Goal: Transaction & Acquisition: Obtain resource

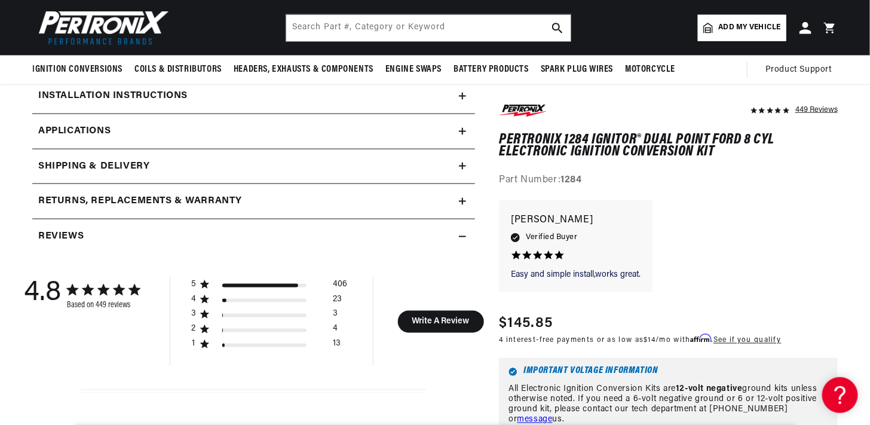
scroll to position [418, 0]
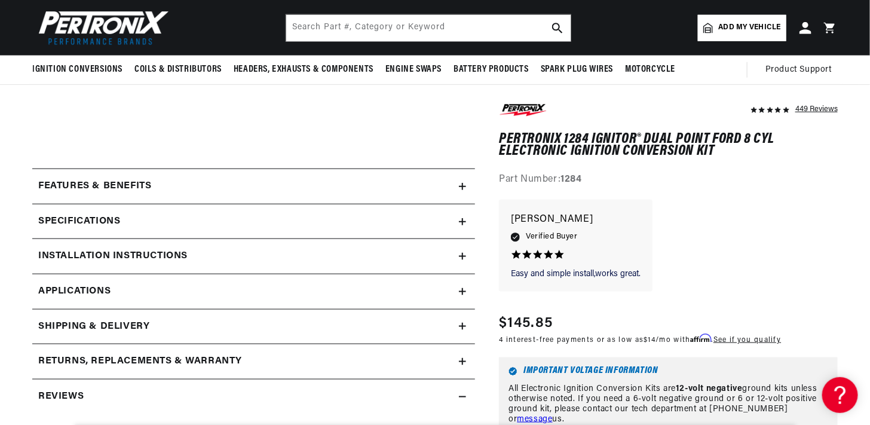
click at [97, 223] on h2 "Specifications" at bounding box center [79, 222] width 82 height 16
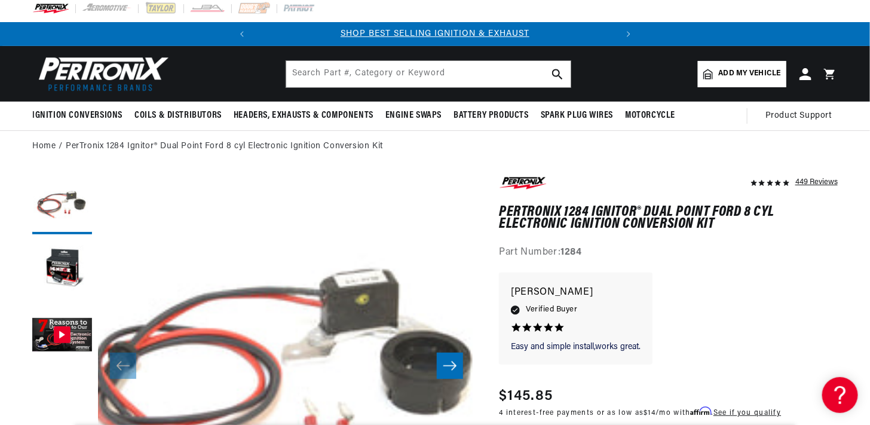
scroll to position [0, 0]
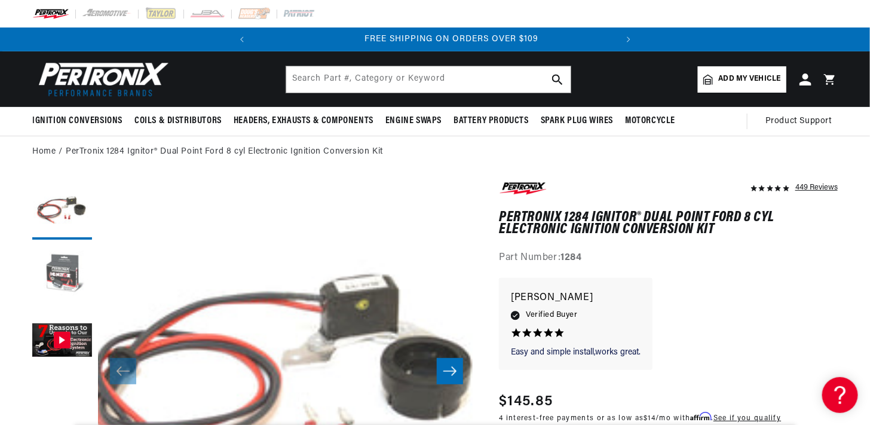
click at [72, 264] on button "Load image 2 in gallery view" at bounding box center [62, 276] width 60 height 60
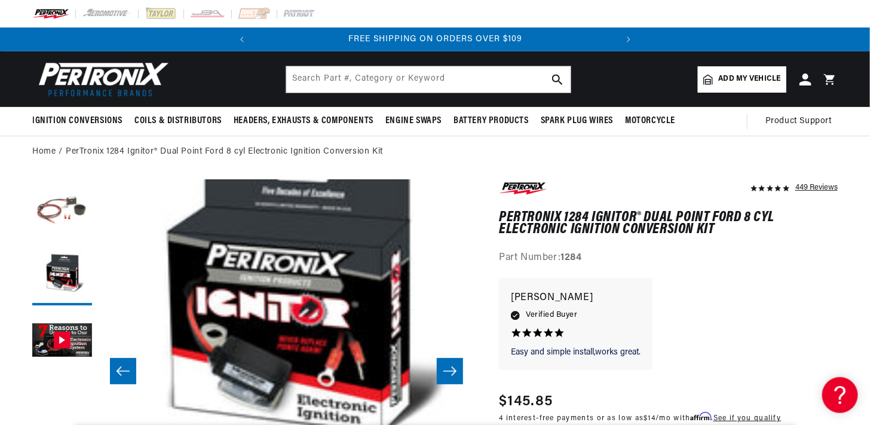
scroll to position [37, 377]
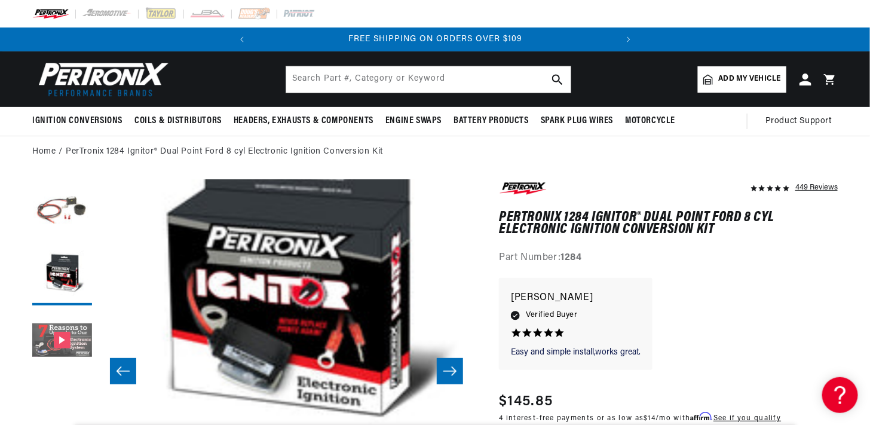
click at [63, 337] on button "Gallery Viewer" at bounding box center [62, 341] width 60 height 60
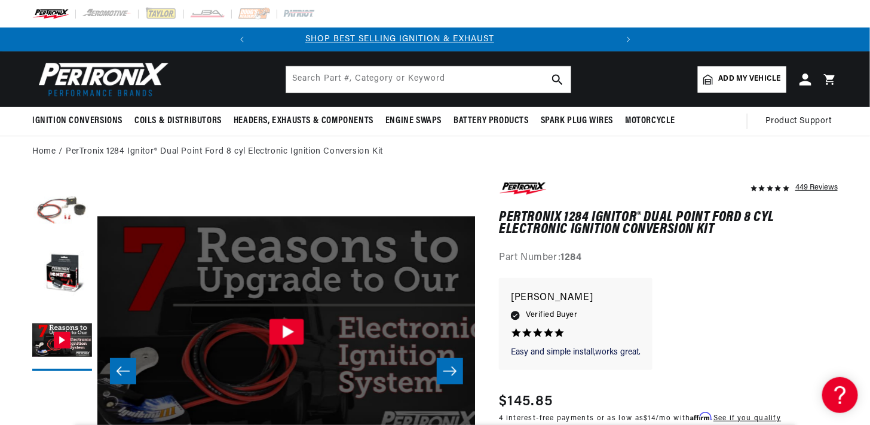
scroll to position [0, 0]
click at [445, 366] on icon "Slide right" at bounding box center [450, 371] width 14 height 12
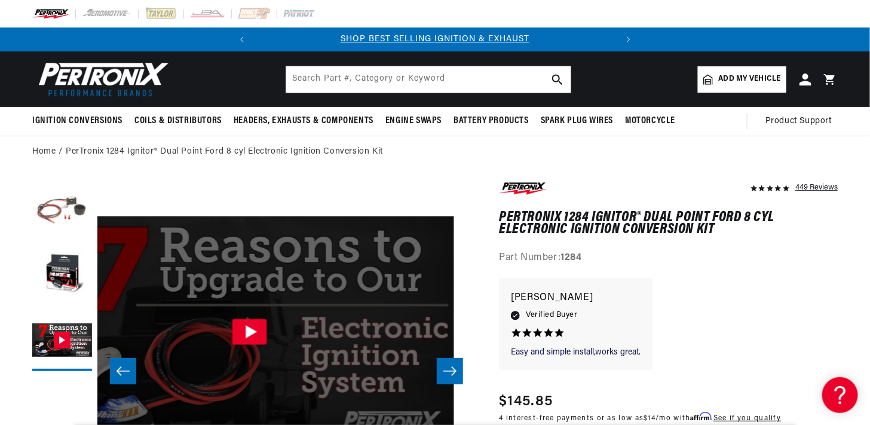
click at [250, 335] on icon "Gallery Viewer" at bounding box center [249, 331] width 35 height 26
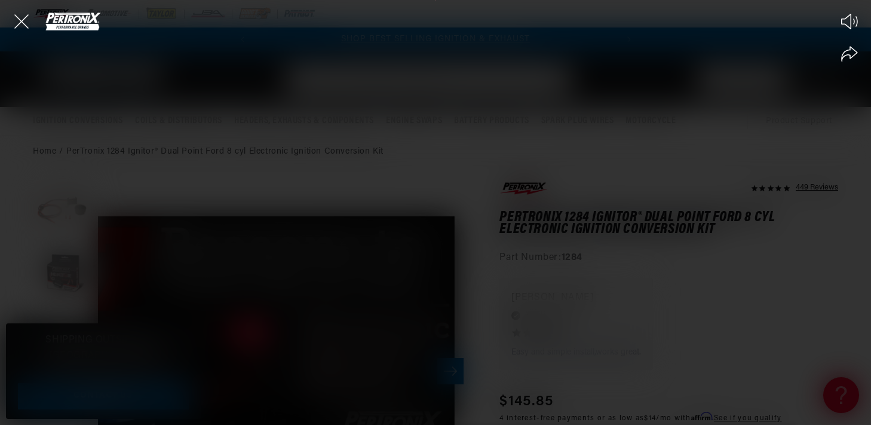
click at [376, 287] on div "Play Mute Share" at bounding box center [435, 212] width 871 height 425
click at [22, 19] on icon "Close the video player" at bounding box center [21, 21] width 26 height 26
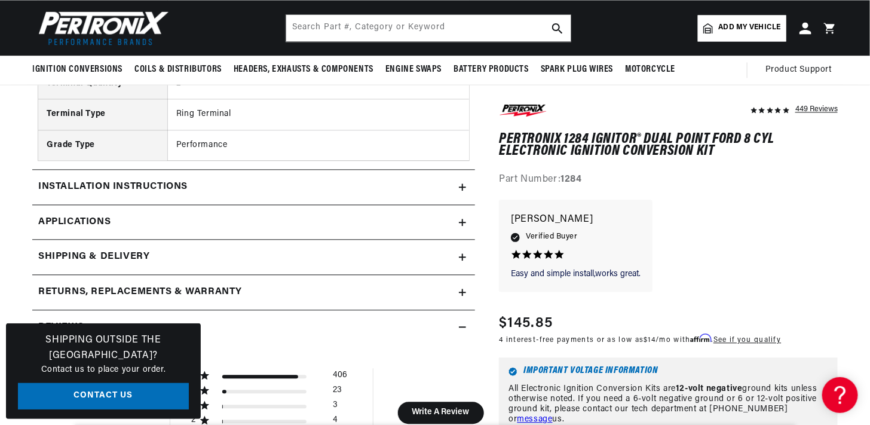
click at [90, 214] on span "Applications" at bounding box center [74, 222] width 72 height 16
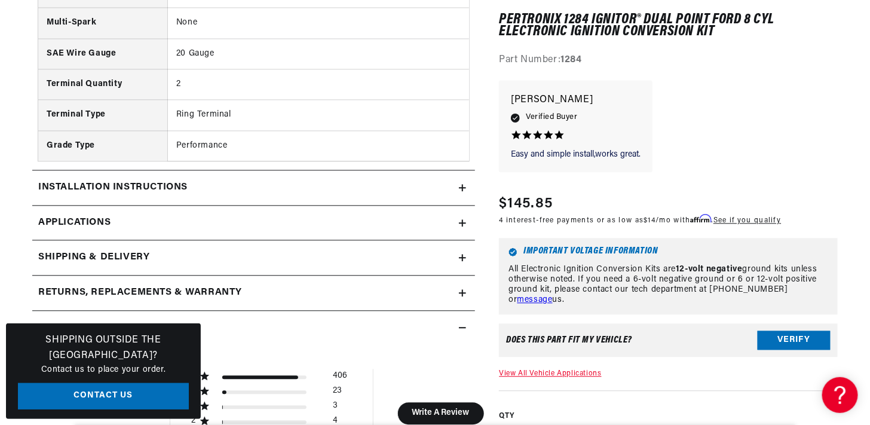
click at [134, 185] on h2 "Installation instructions" at bounding box center [112, 188] width 149 height 16
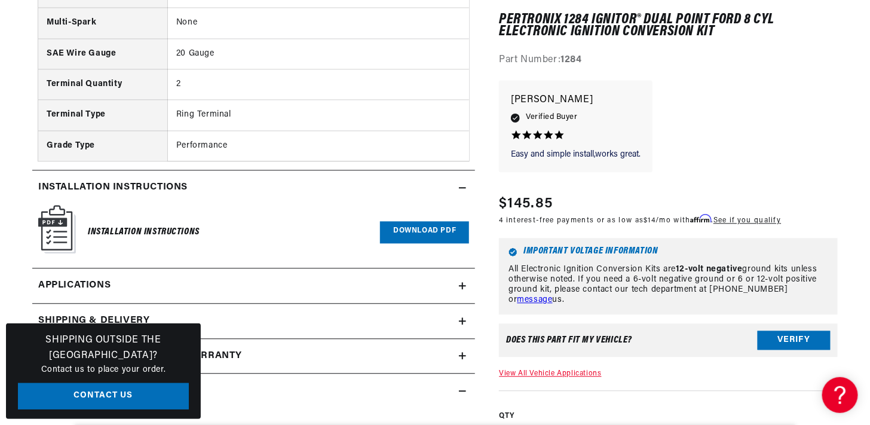
click at [56, 226] on img at bounding box center [57, 229] width 38 height 48
click at [404, 223] on link "Download PDF" at bounding box center [424, 232] width 89 height 22
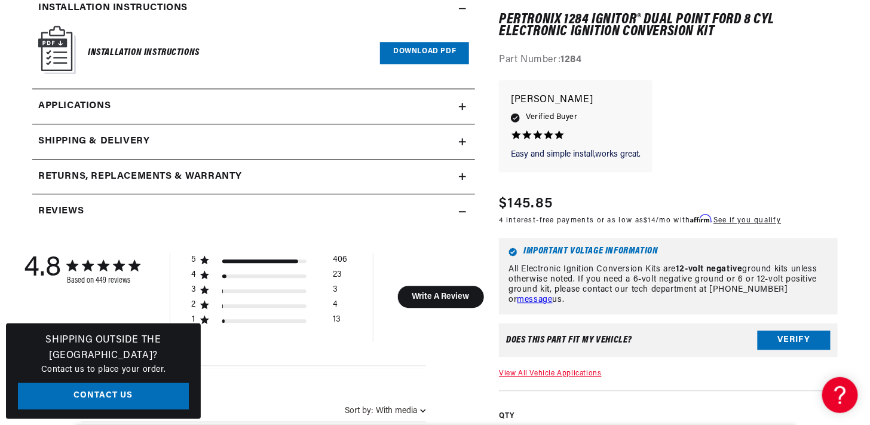
click at [94, 102] on span "Applications" at bounding box center [74, 107] width 72 height 16
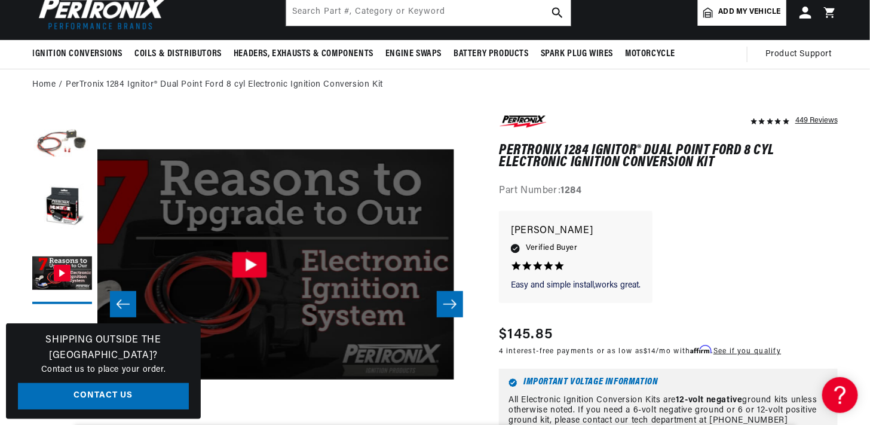
scroll to position [0, 0]
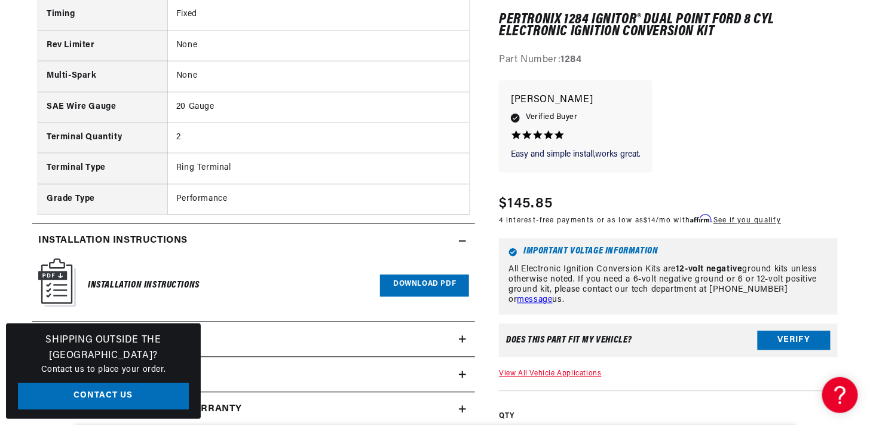
scroll to position [956, 0]
